Goal: Task Accomplishment & Management: Manage account settings

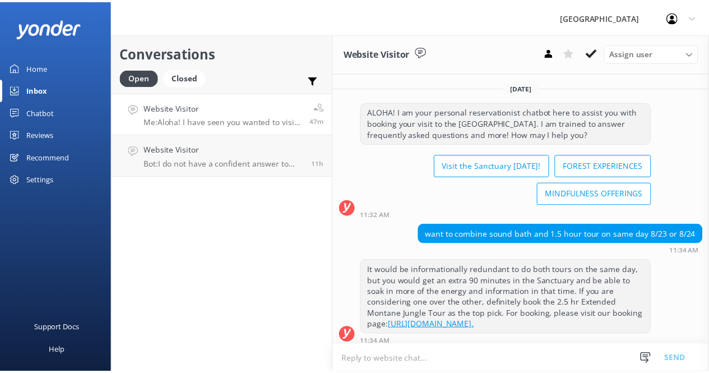
scroll to position [334, 0]
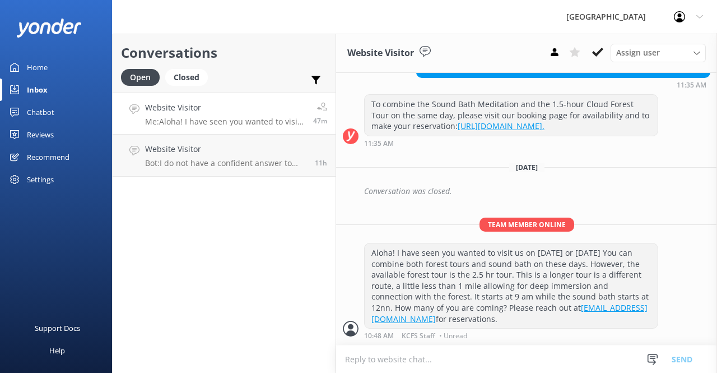
click at [41, 67] on div "Home" at bounding box center [37, 67] width 21 height 22
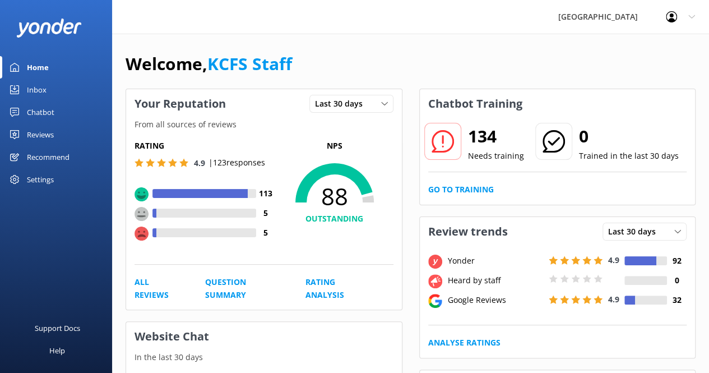
click at [43, 133] on div "Reviews" at bounding box center [40, 134] width 27 height 22
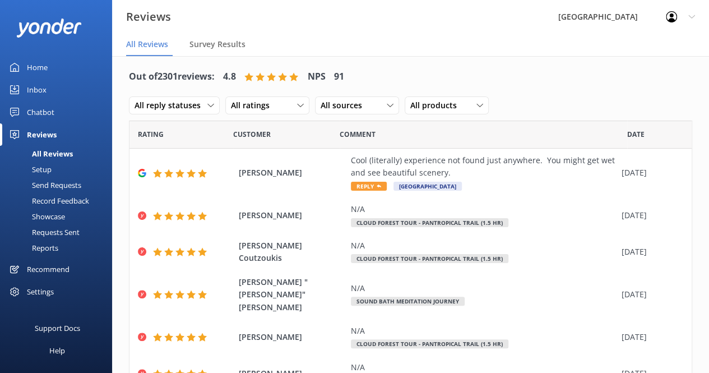
scroll to position [6, 0]
click at [690, 16] on icon at bounding box center [691, 16] width 7 height 7
click at [496, 40] on nav "All Reviews Survey Results" at bounding box center [410, 45] width 597 height 22
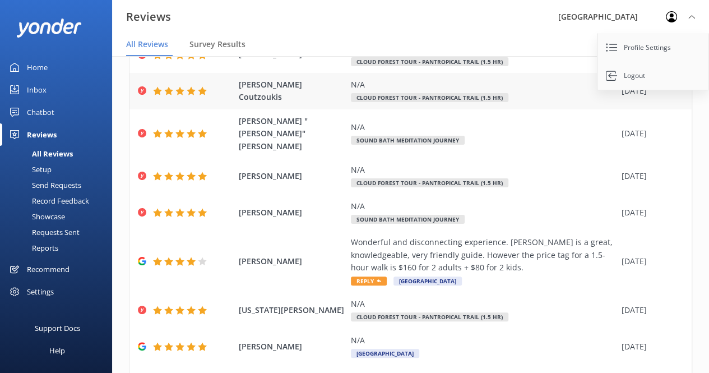
scroll to position [218, 0]
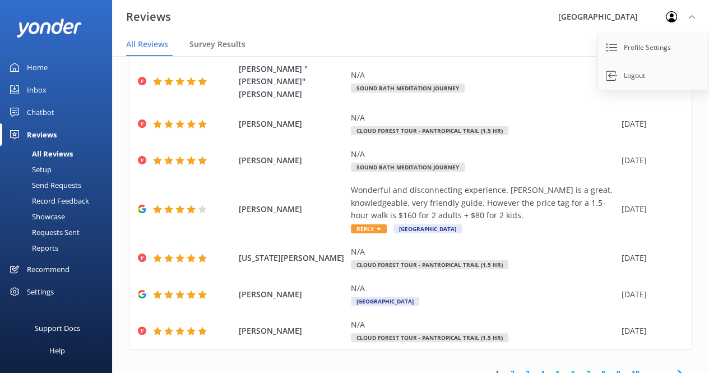
click at [505, 368] on link "2" at bounding box center [512, 373] width 15 height 11
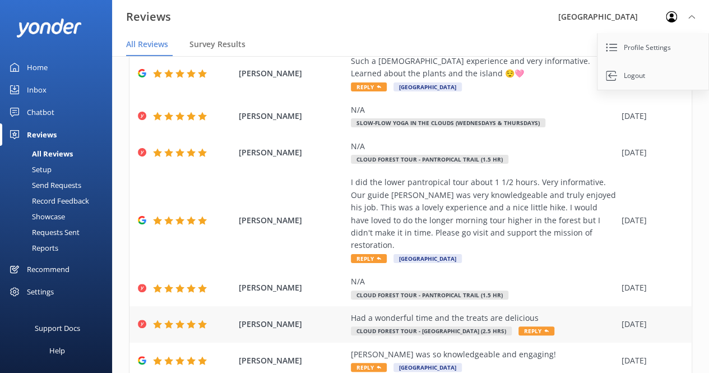
scroll to position [268, 0]
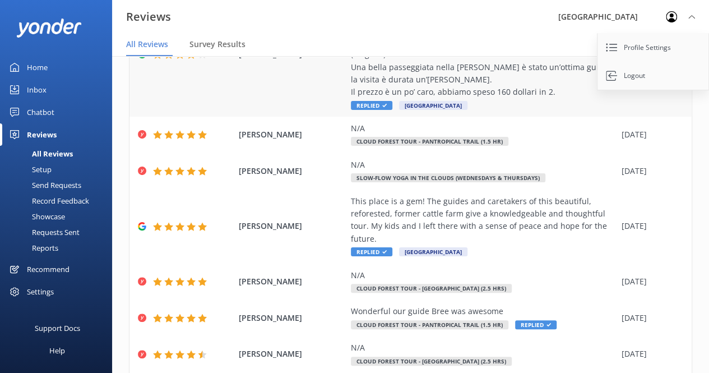
scroll to position [306, 0]
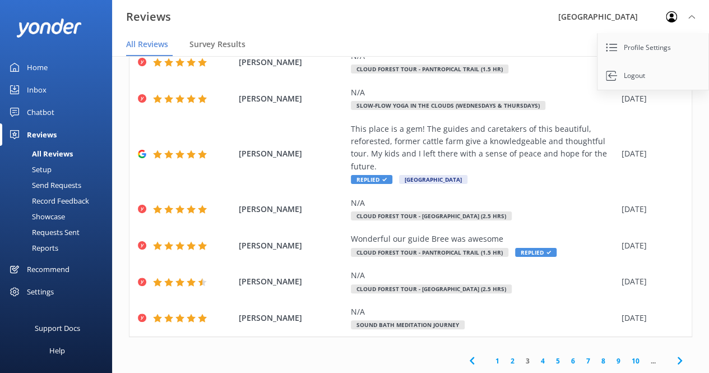
click at [536, 360] on link "4" at bounding box center [542, 360] width 15 height 11
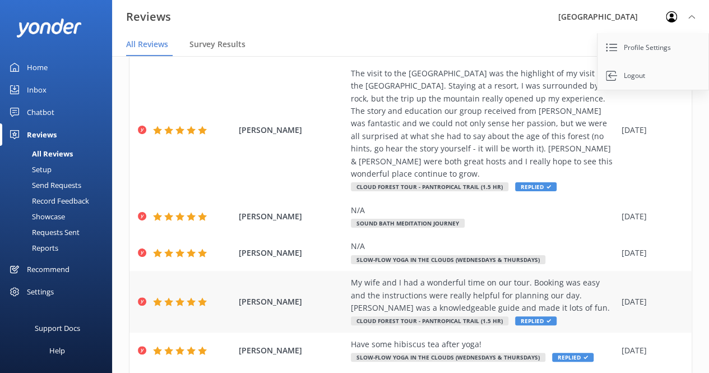
scroll to position [506, 0]
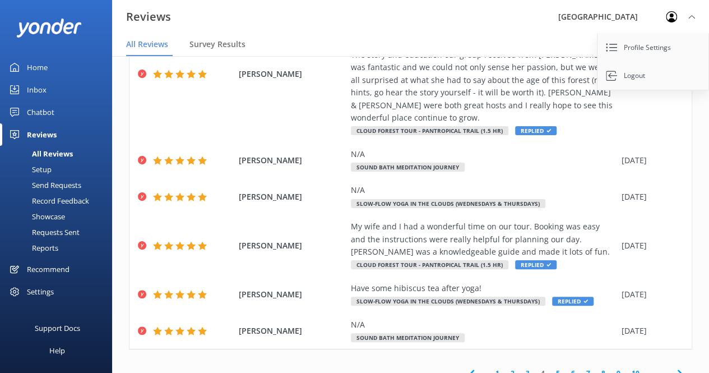
click at [550, 368] on link "5" at bounding box center [557, 373] width 15 height 11
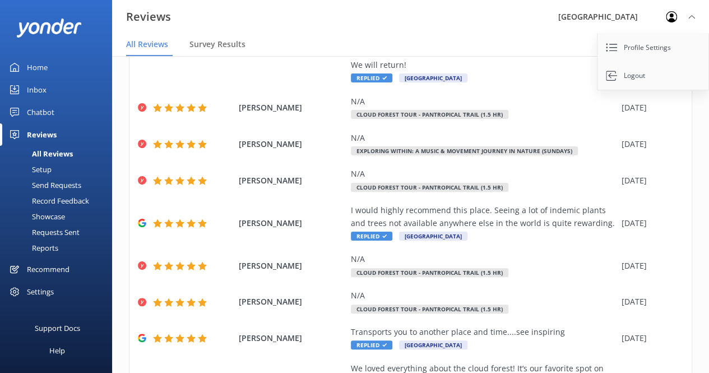
scroll to position [419, 0]
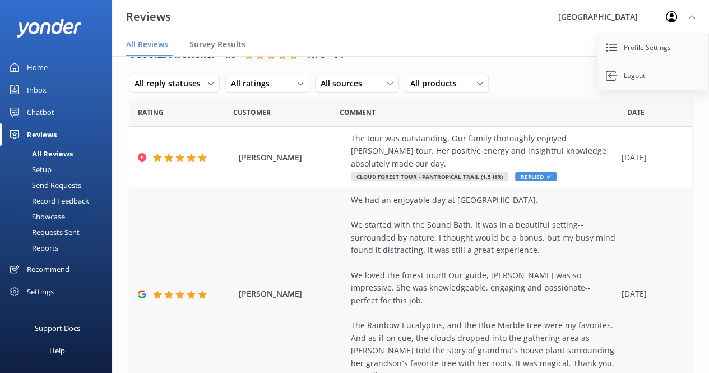
scroll to position [0, 0]
